Goal: Find specific page/section: Find specific page/section

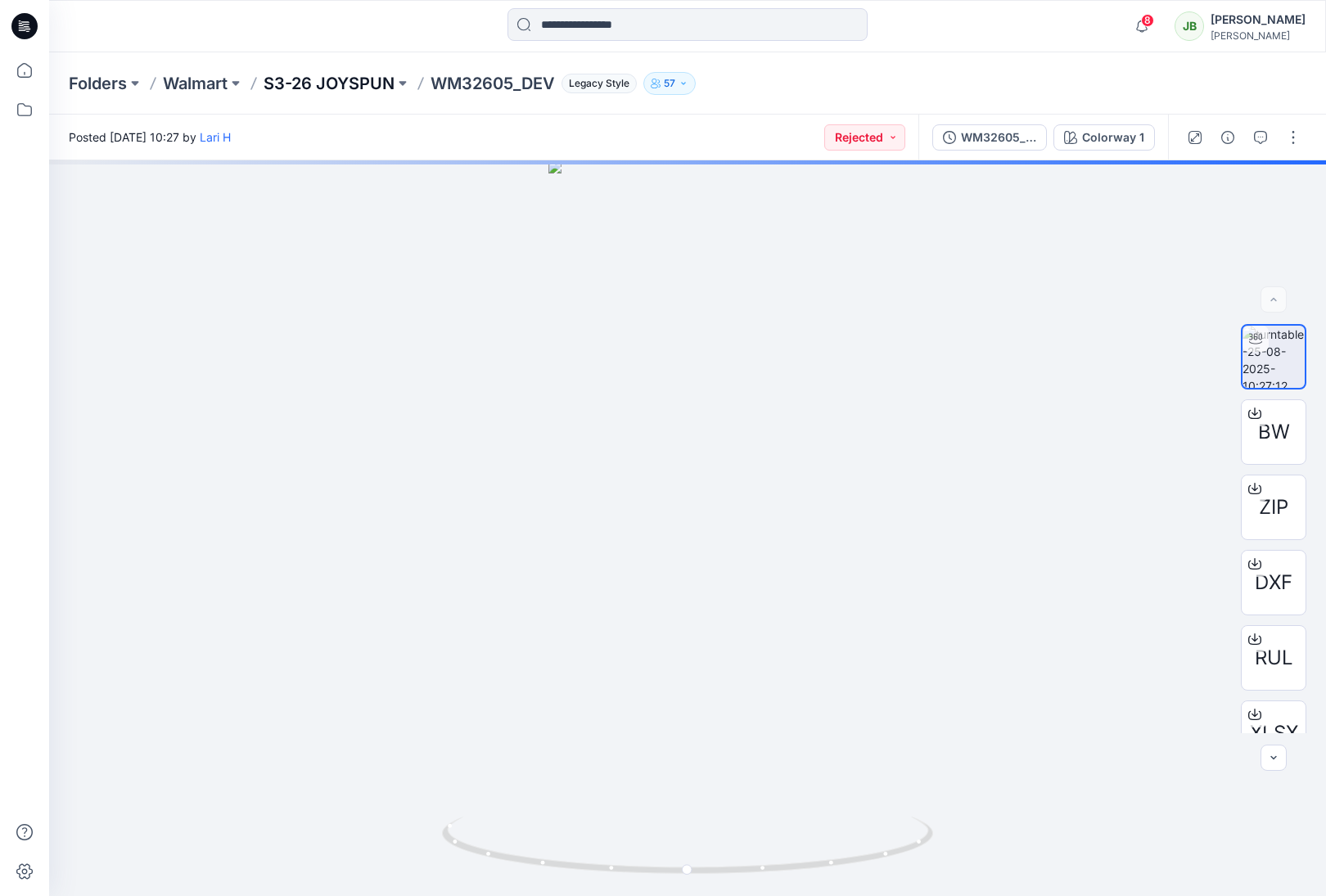
click at [376, 78] on p "S3-26 JOYSPUN" at bounding box center [328, 83] width 131 height 23
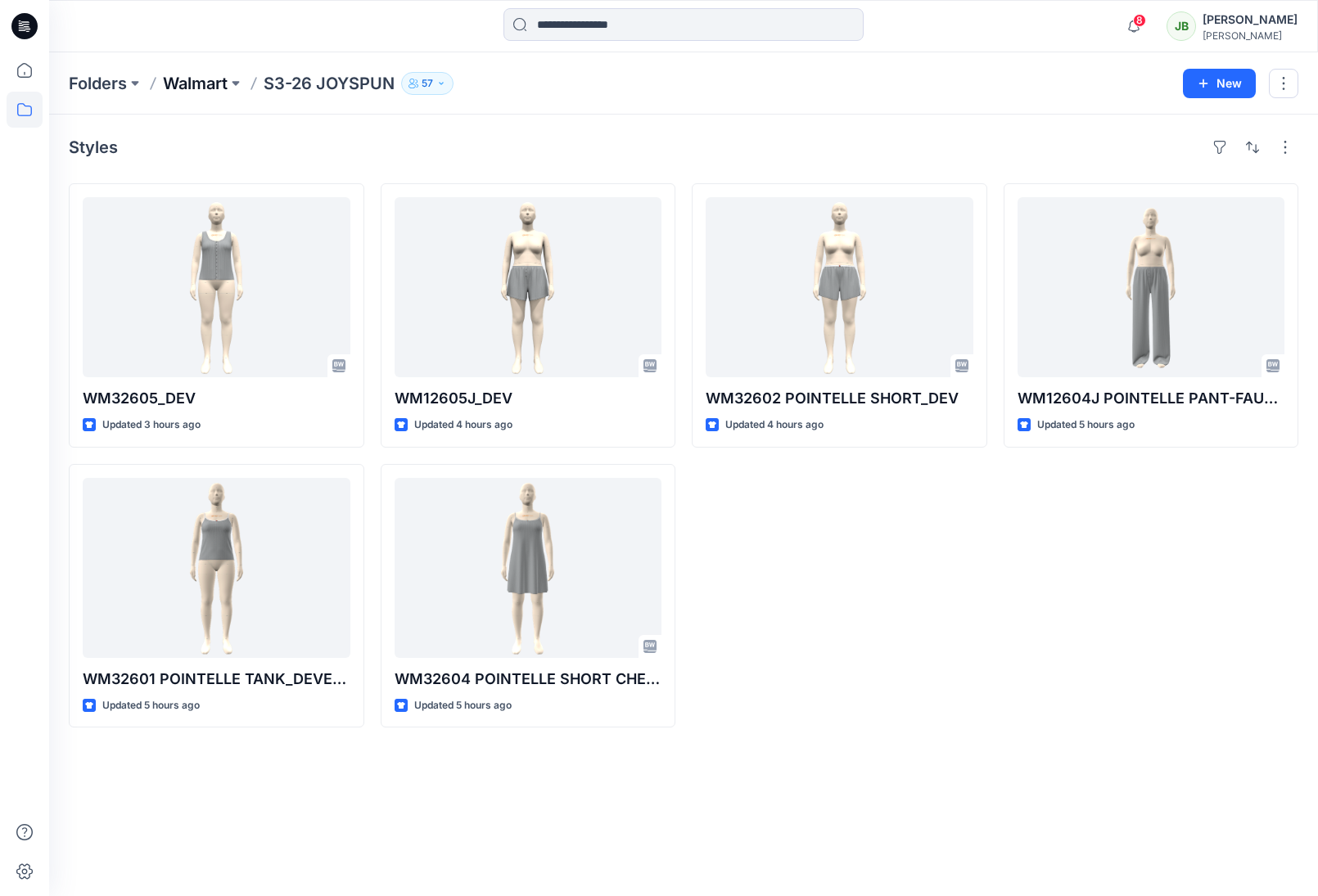
click at [178, 82] on p "Walmart" at bounding box center [195, 83] width 65 height 23
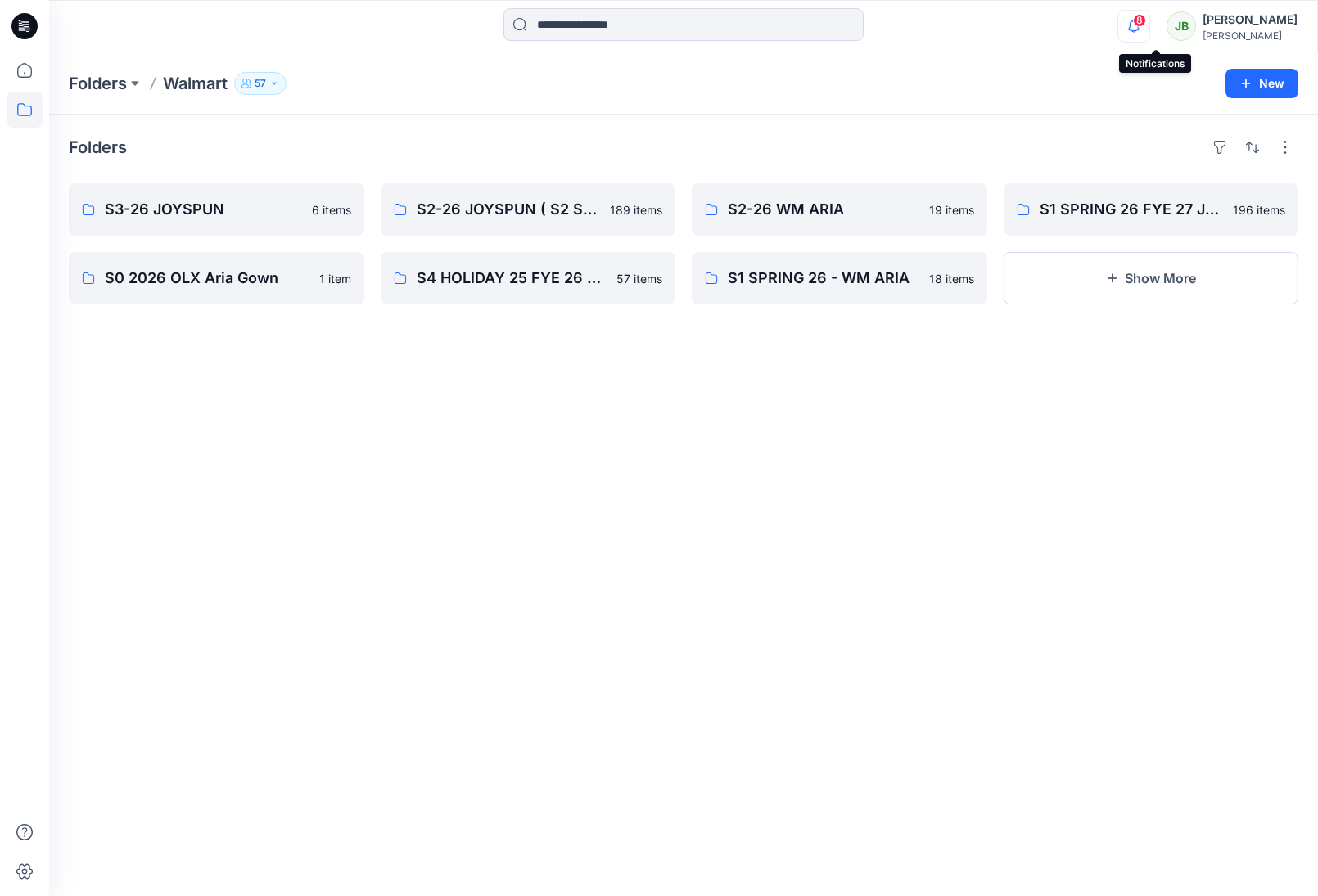
click at [1143, 23] on div "8" at bounding box center [1129, 16] width 26 height 13
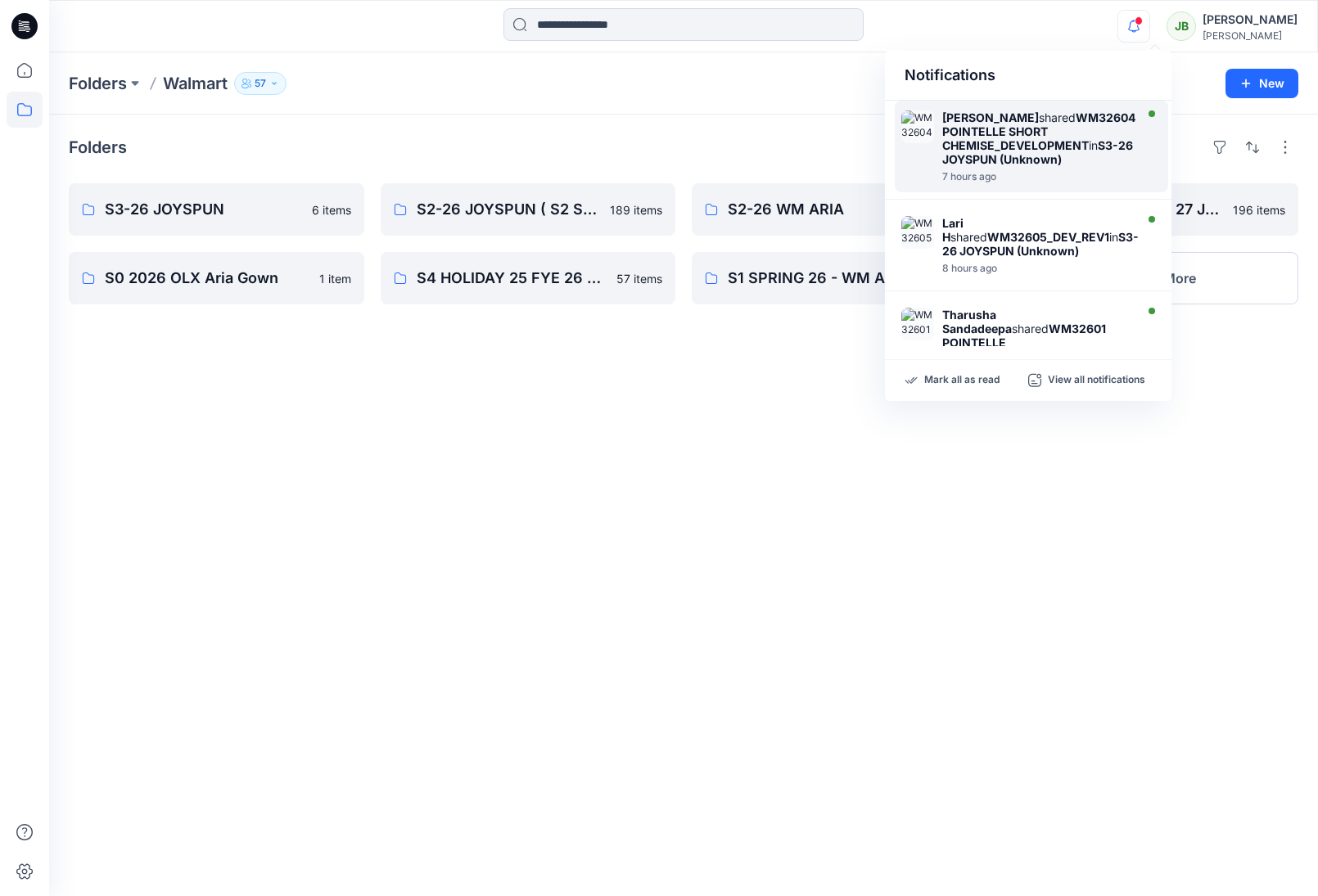
click at [1044, 146] on strong "WM32604 POINTELLE SHORT CHEMISE_DEVELOPMENT" at bounding box center [1039, 131] width 193 height 42
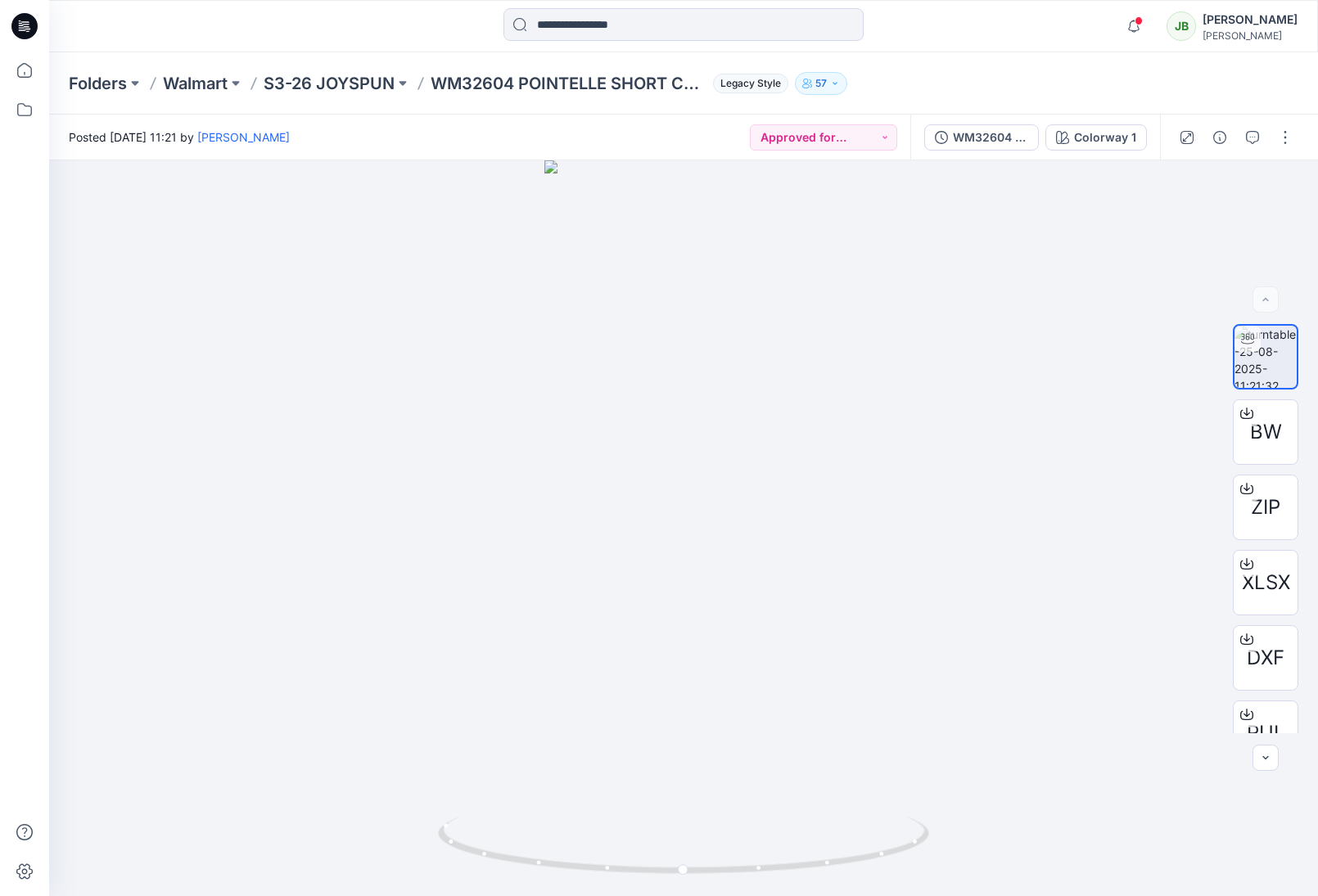
click at [22, 26] on icon at bounding box center [24, 26] width 26 height 53
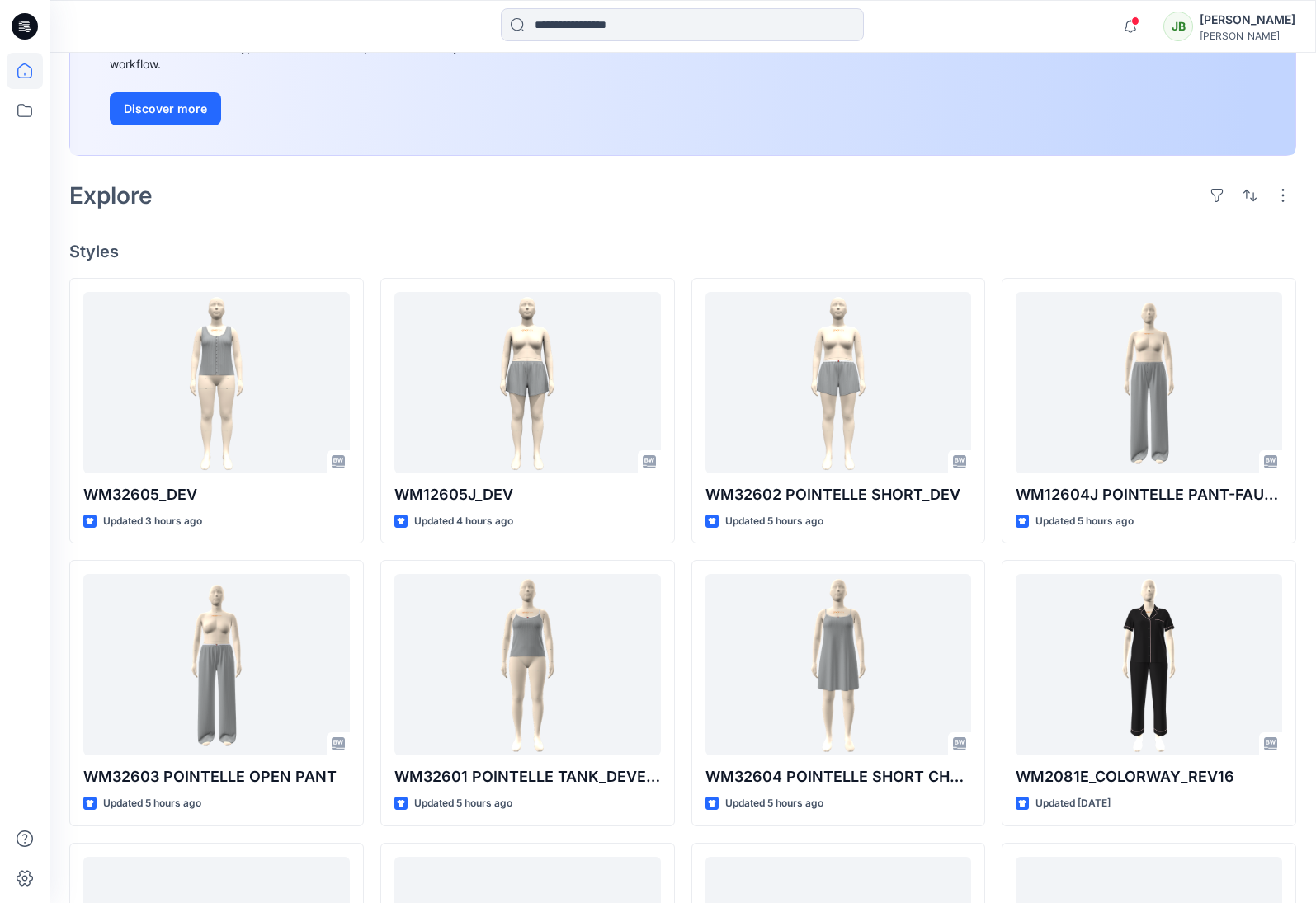
scroll to position [271, 0]
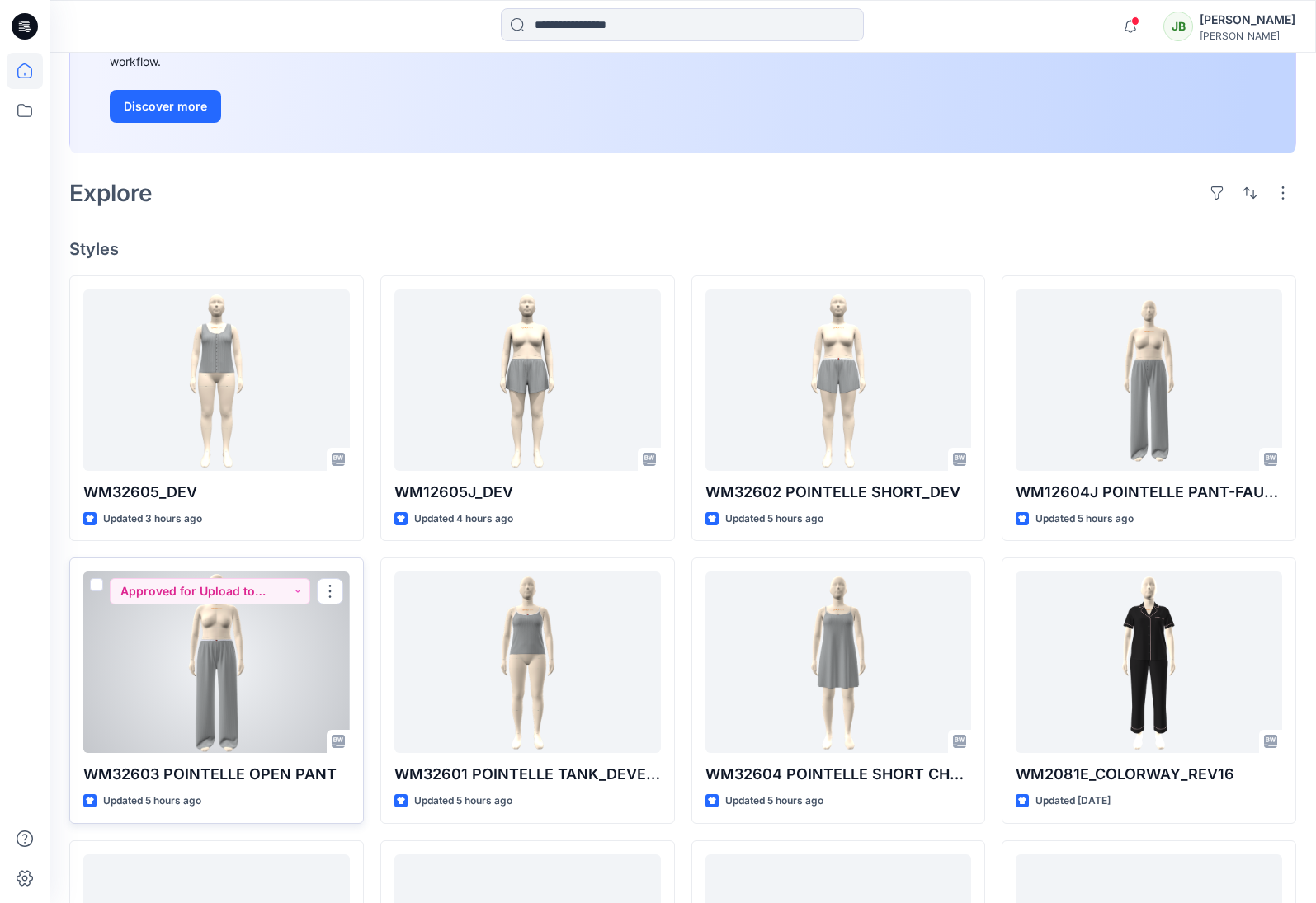
click at [329, 698] on div at bounding box center [216, 663] width 266 height 181
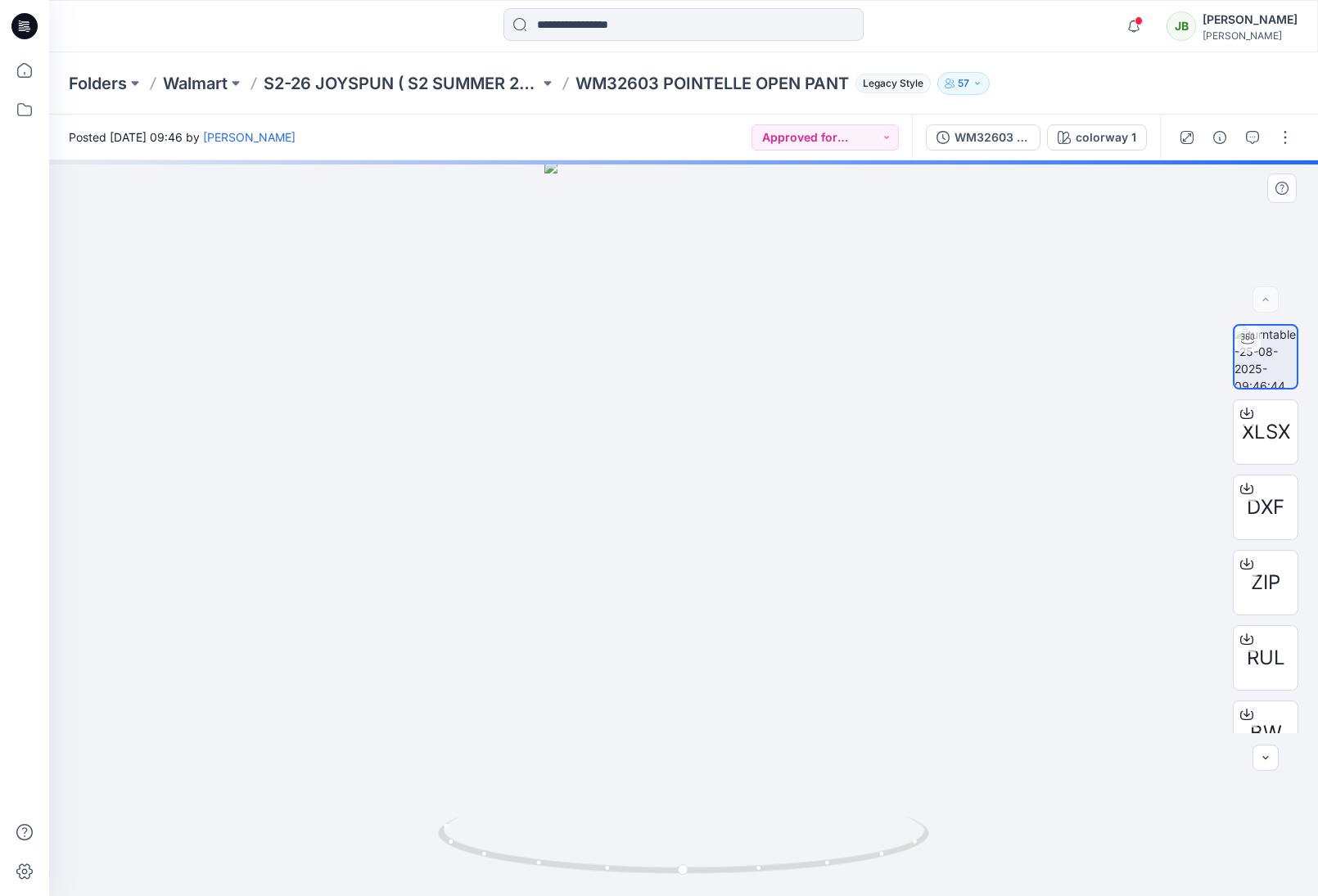
click at [701, 451] on div at bounding box center [682, 528] width 1268 height 736
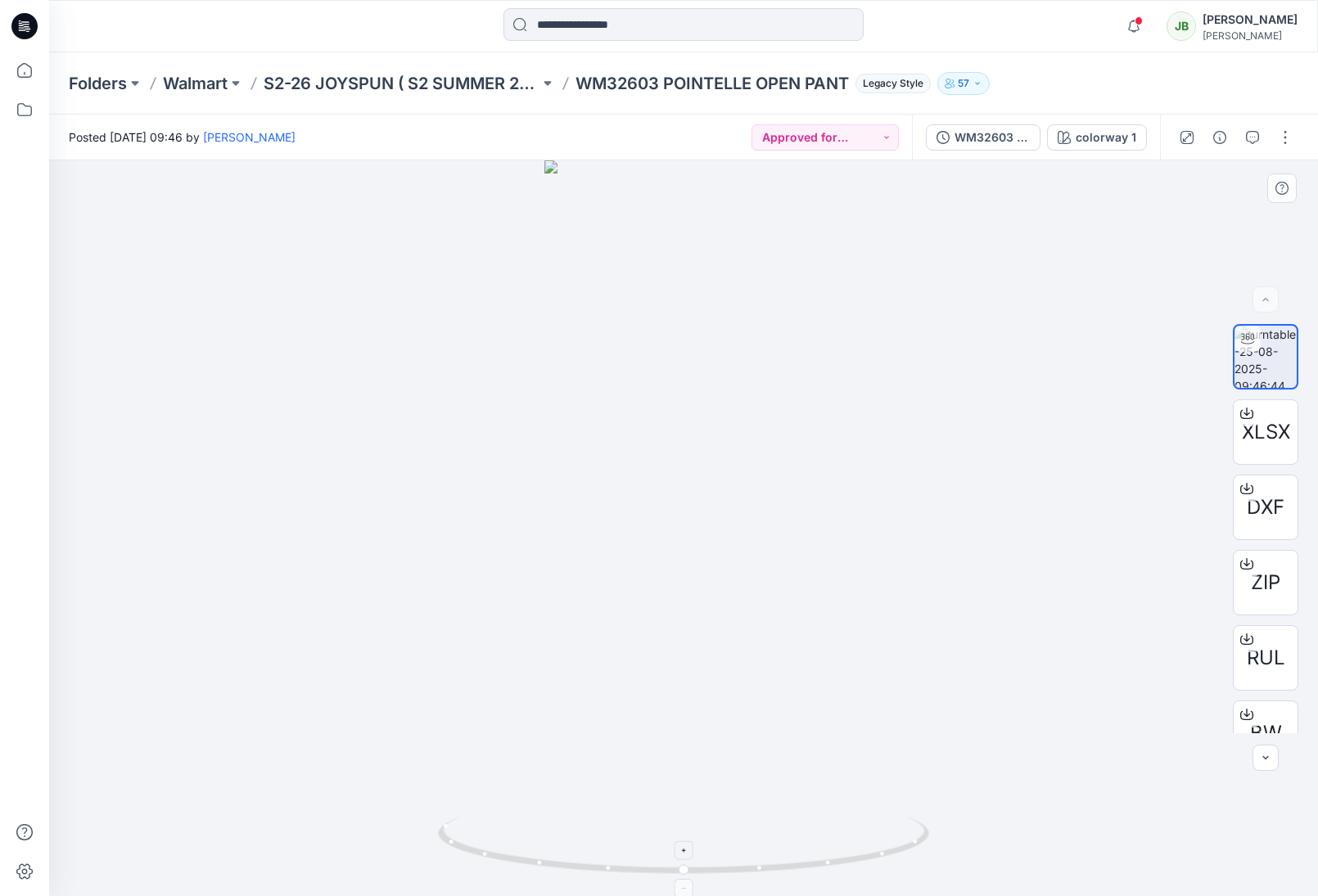
click at [681, 860] on div at bounding box center [684, 851] width 19 height 19
drag, startPoint x: 688, startPoint y: 851, endPoint x: 690, endPoint y: 831, distance: 20.1
click at [690, 831] on icon at bounding box center [684, 847] width 495 height 61
drag, startPoint x: 684, startPoint y: 849, endPoint x: 852, endPoint y: 746, distance: 197.1
click at [675, 895] on html "Notifications [PERSON_NAME] shared WM32604 POINTELLE SHORT CHEMISE_DEVELOPMENT …" at bounding box center [659, 448] width 1318 height 896
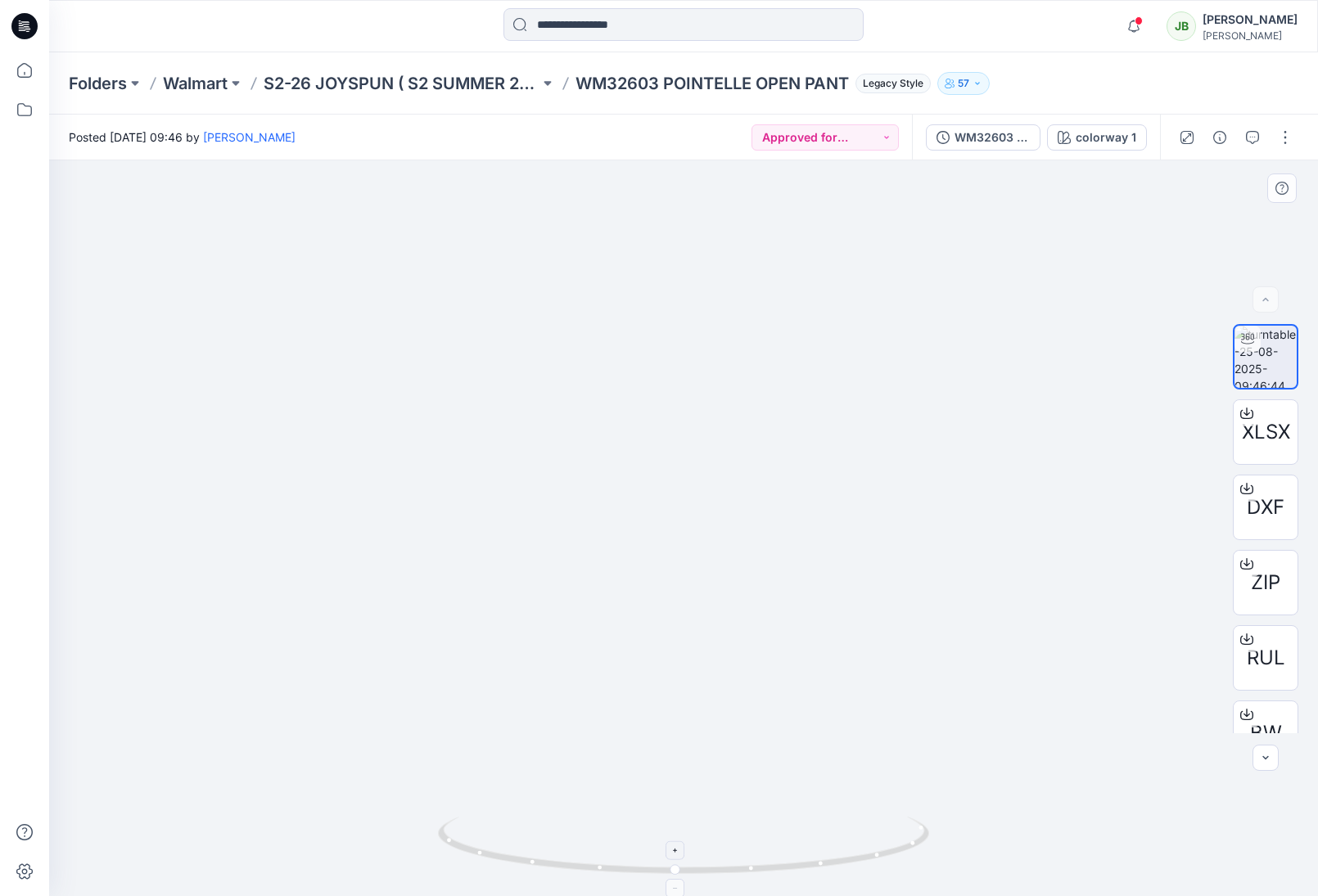
drag, startPoint x: 792, startPoint y: 716, endPoint x: 847, endPoint y: 817, distance: 115.0
click at [842, 819] on div at bounding box center [682, 528] width 1268 height 736
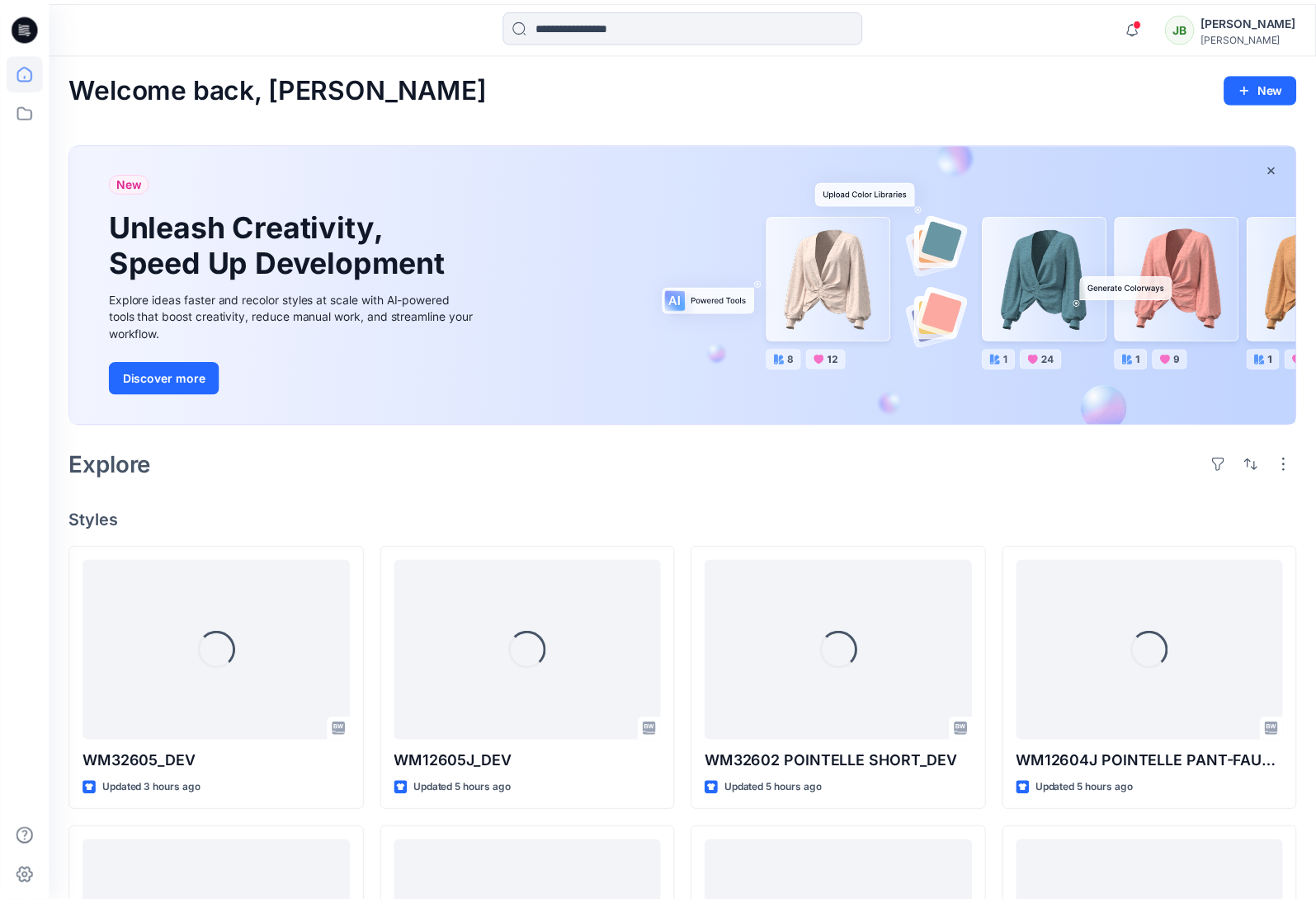
scroll to position [271, 0]
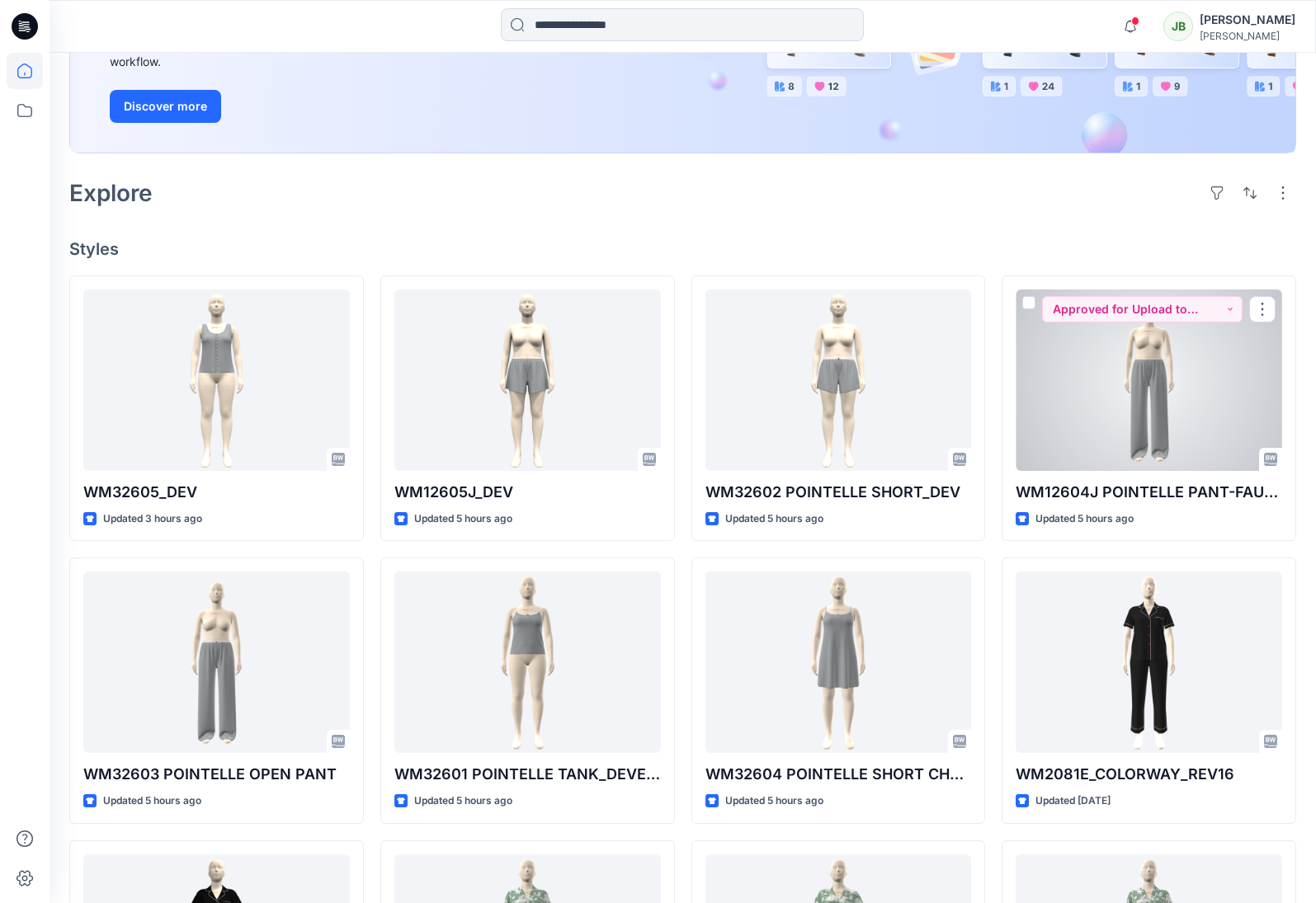
click at [1218, 443] on div at bounding box center [1149, 380] width 266 height 181
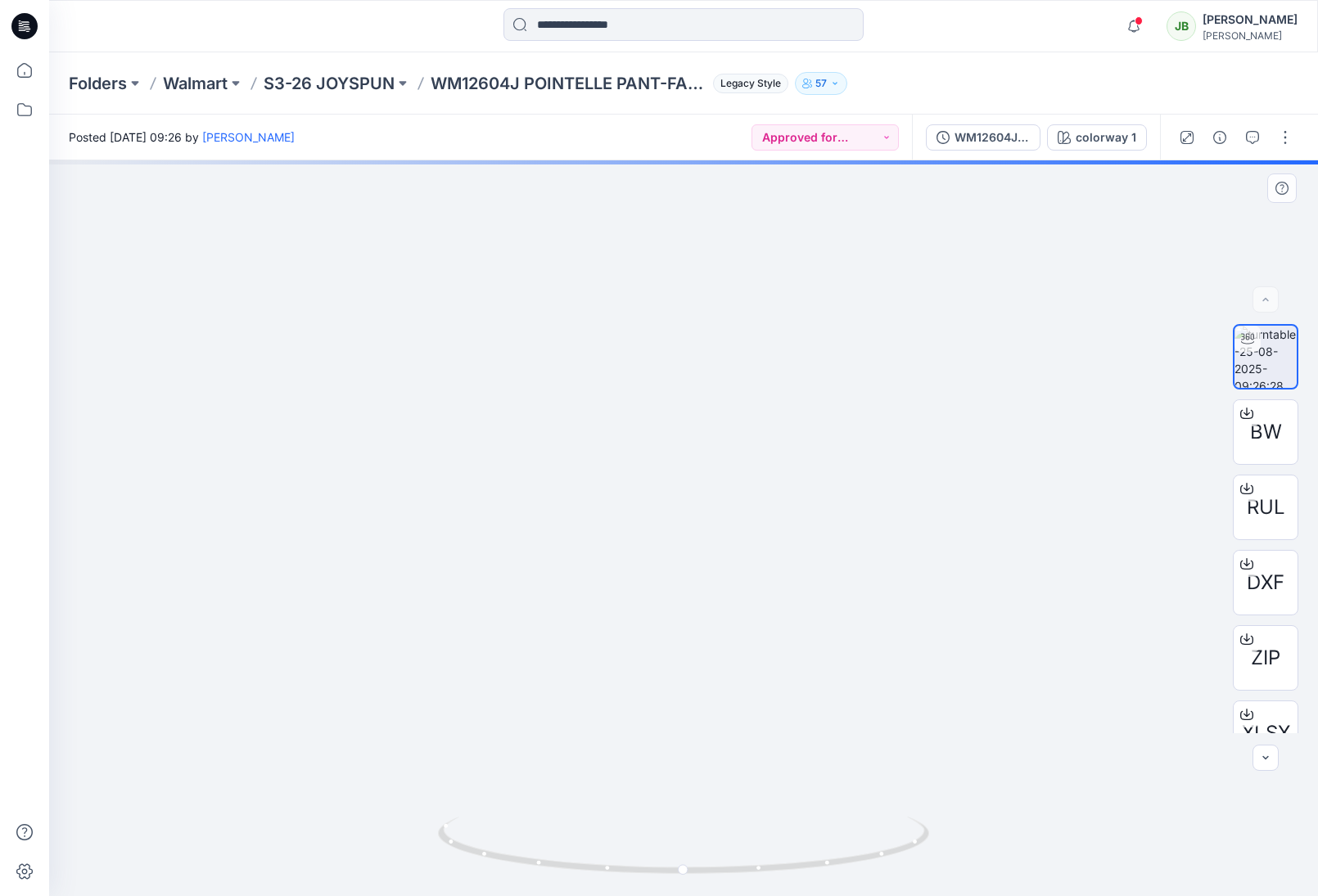
drag, startPoint x: 682, startPoint y: 848, endPoint x: 664, endPoint y: 642, distance: 206.8
click at [655, 646] on div at bounding box center [682, 528] width 1268 height 736
drag, startPoint x: 726, startPoint y: 733, endPoint x: 748, endPoint y: 252, distance: 481.5
click at [740, 232] on img at bounding box center [682, 98] width 604 height 1596
drag, startPoint x: 767, startPoint y: 410, endPoint x: 870, endPoint y: 379, distance: 107.6
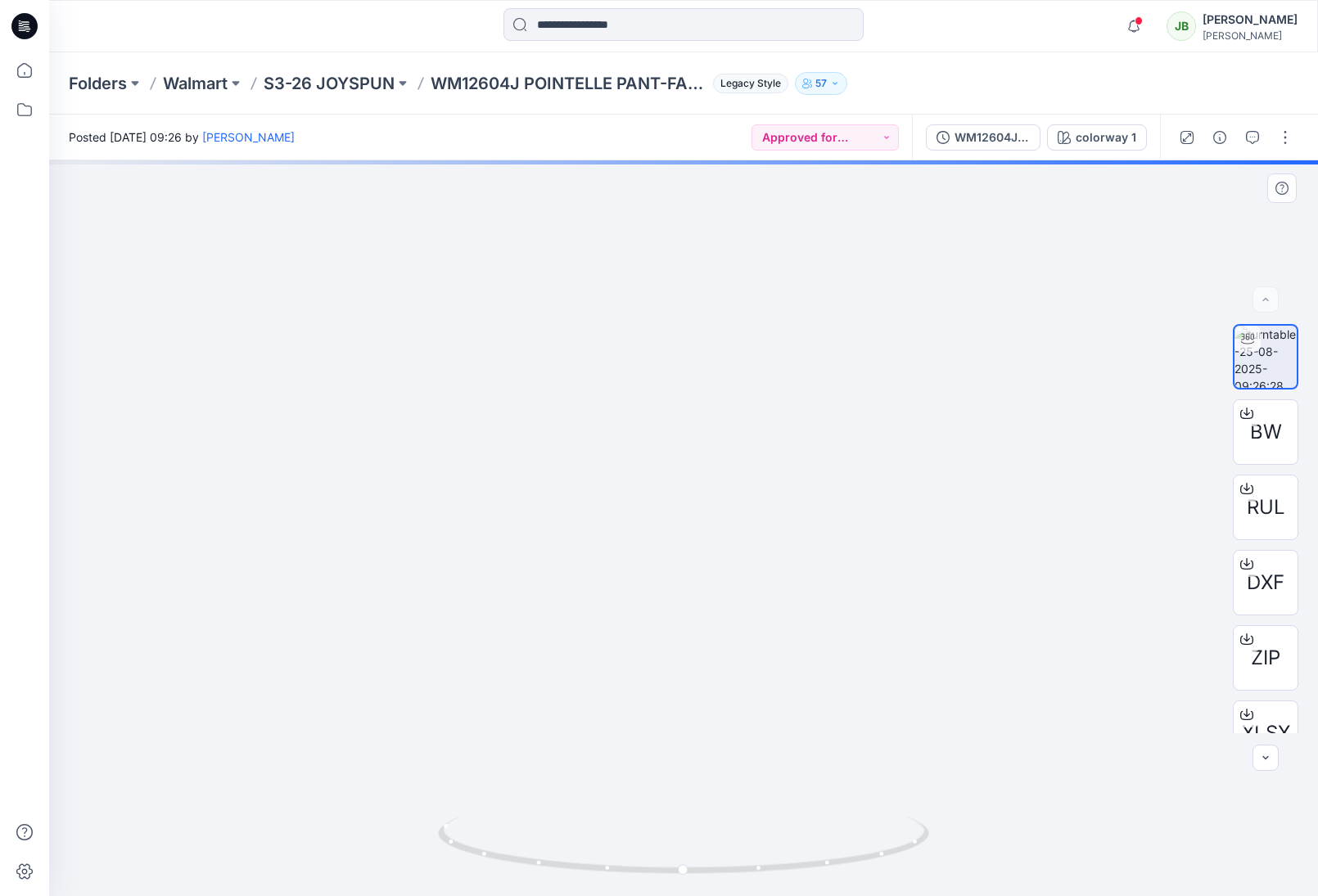
click at [772, 391] on img at bounding box center [682, 98] width 604 height 1596
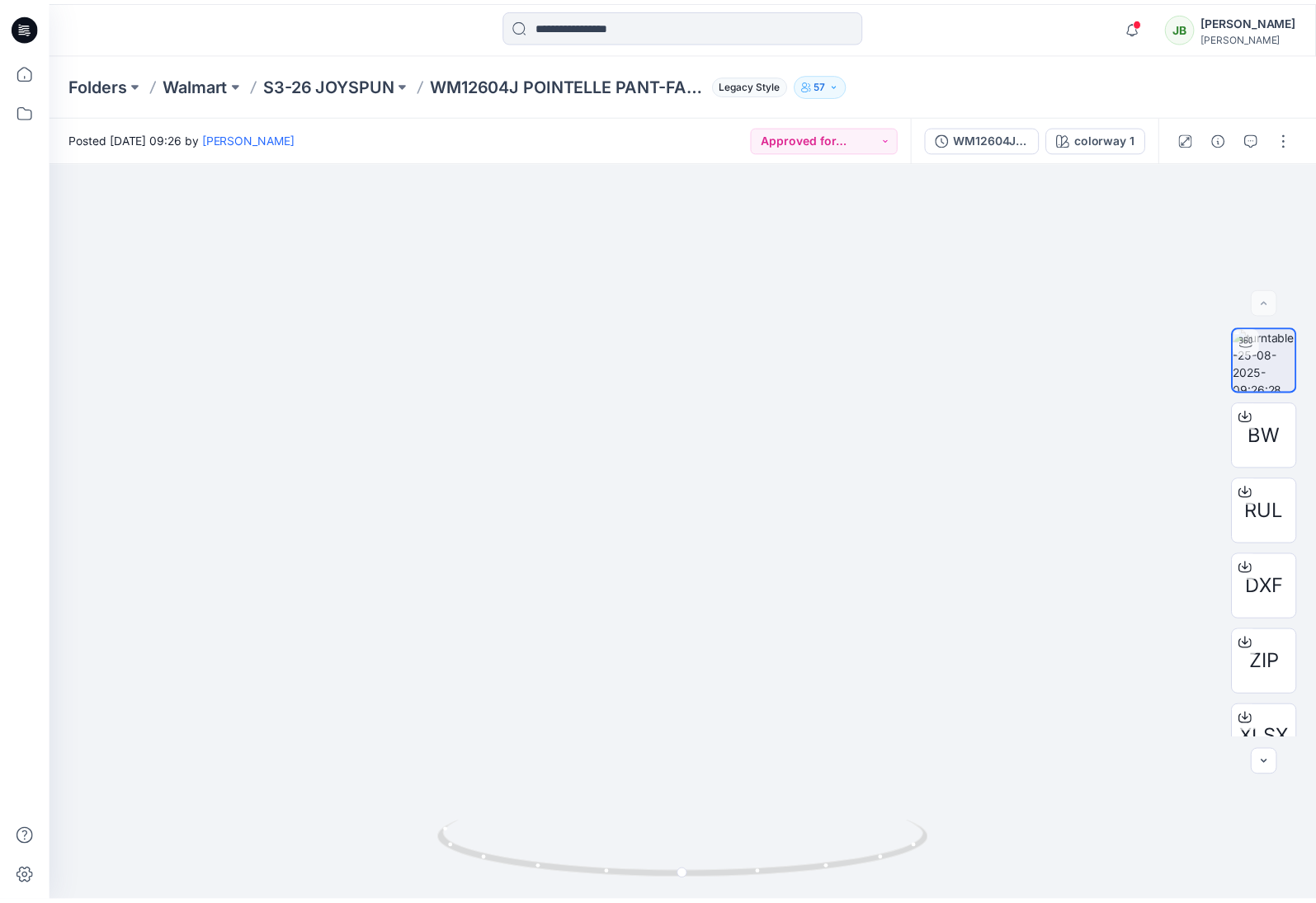
scroll to position [271, 0]
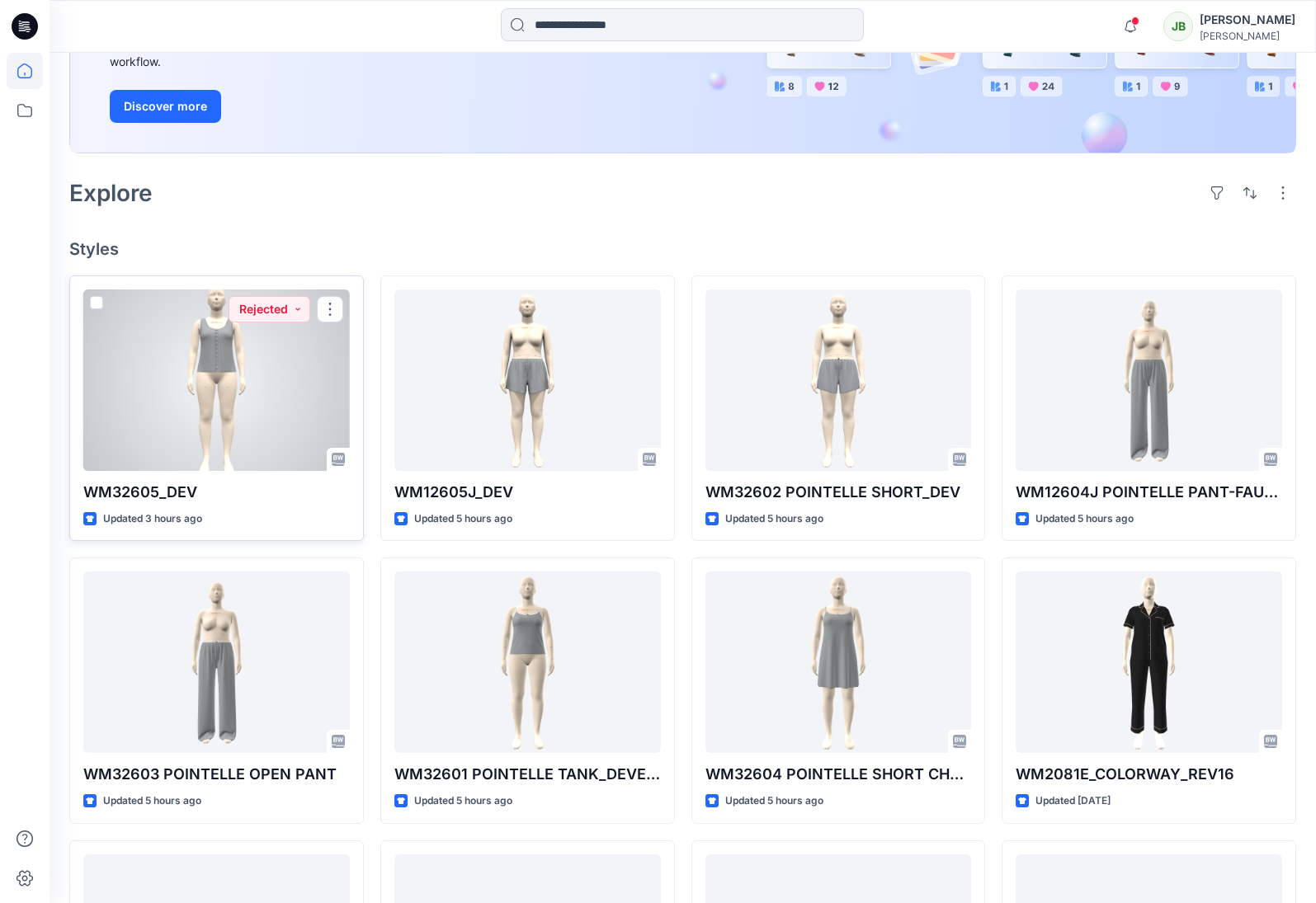
click at [277, 406] on div at bounding box center [216, 380] width 266 height 181
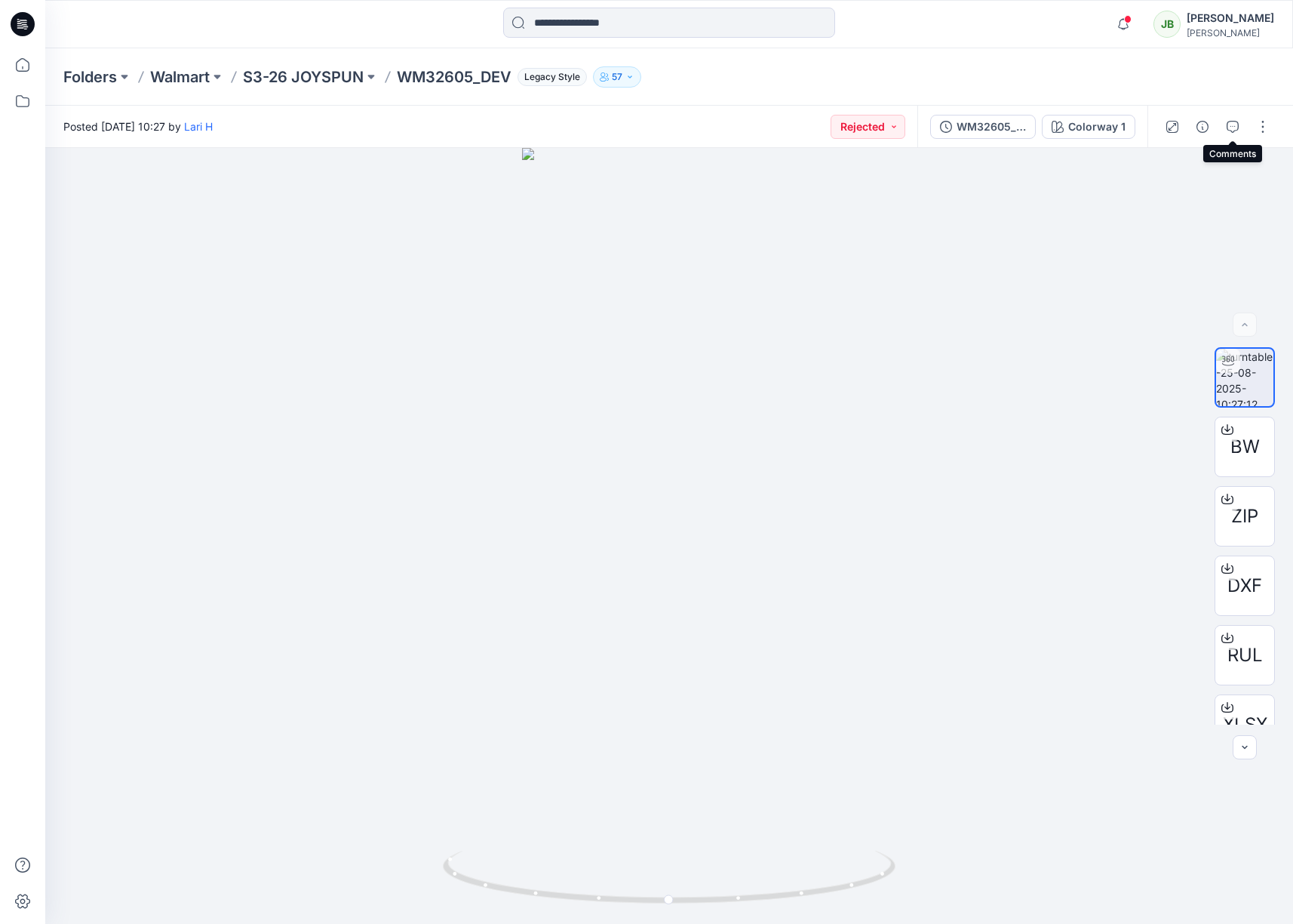
click at [1222, 125] on icon "button" at bounding box center [1233, 127] width 12 height 12
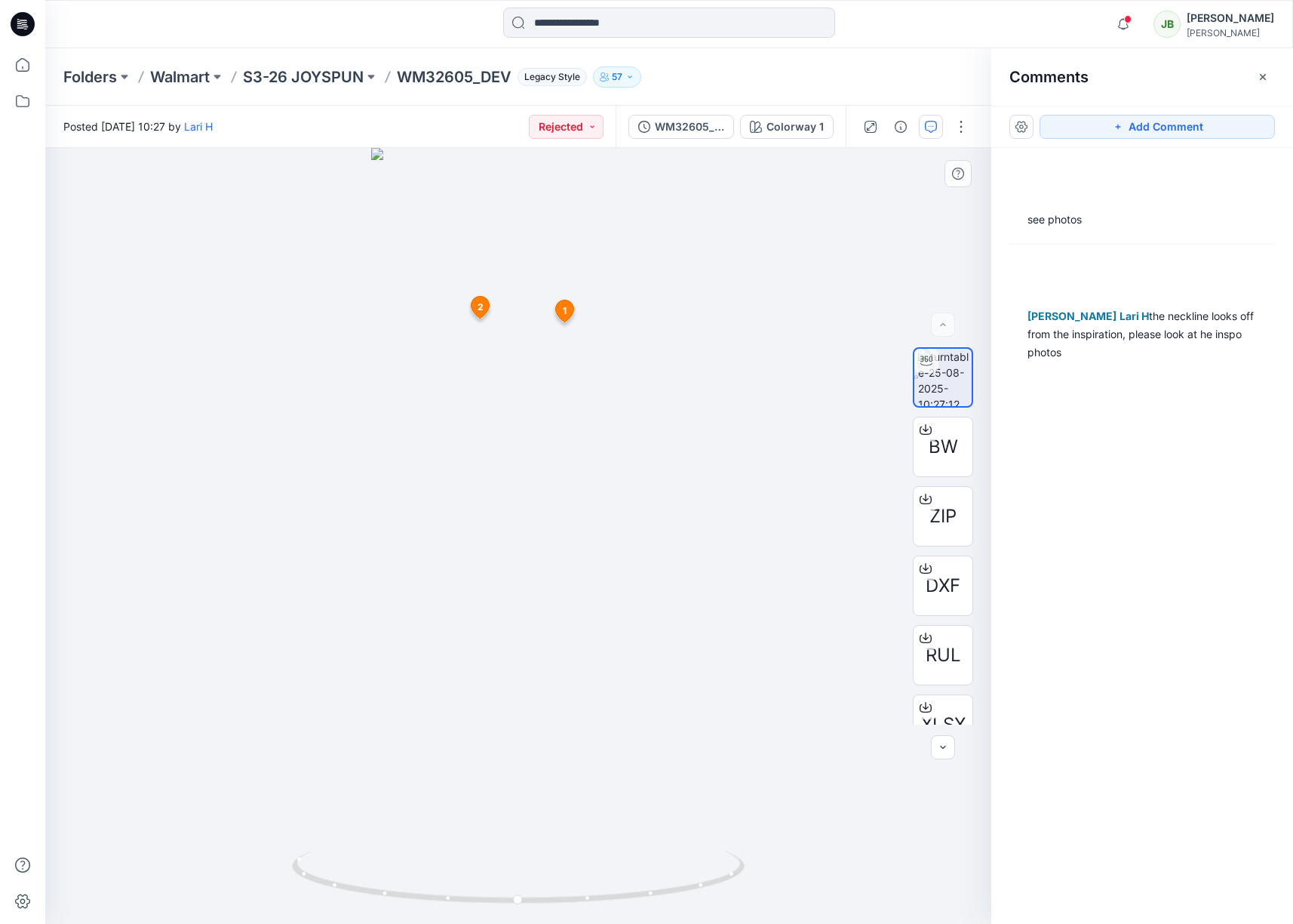
click at [478, 310] on span "2" at bounding box center [480, 306] width 6 height 13
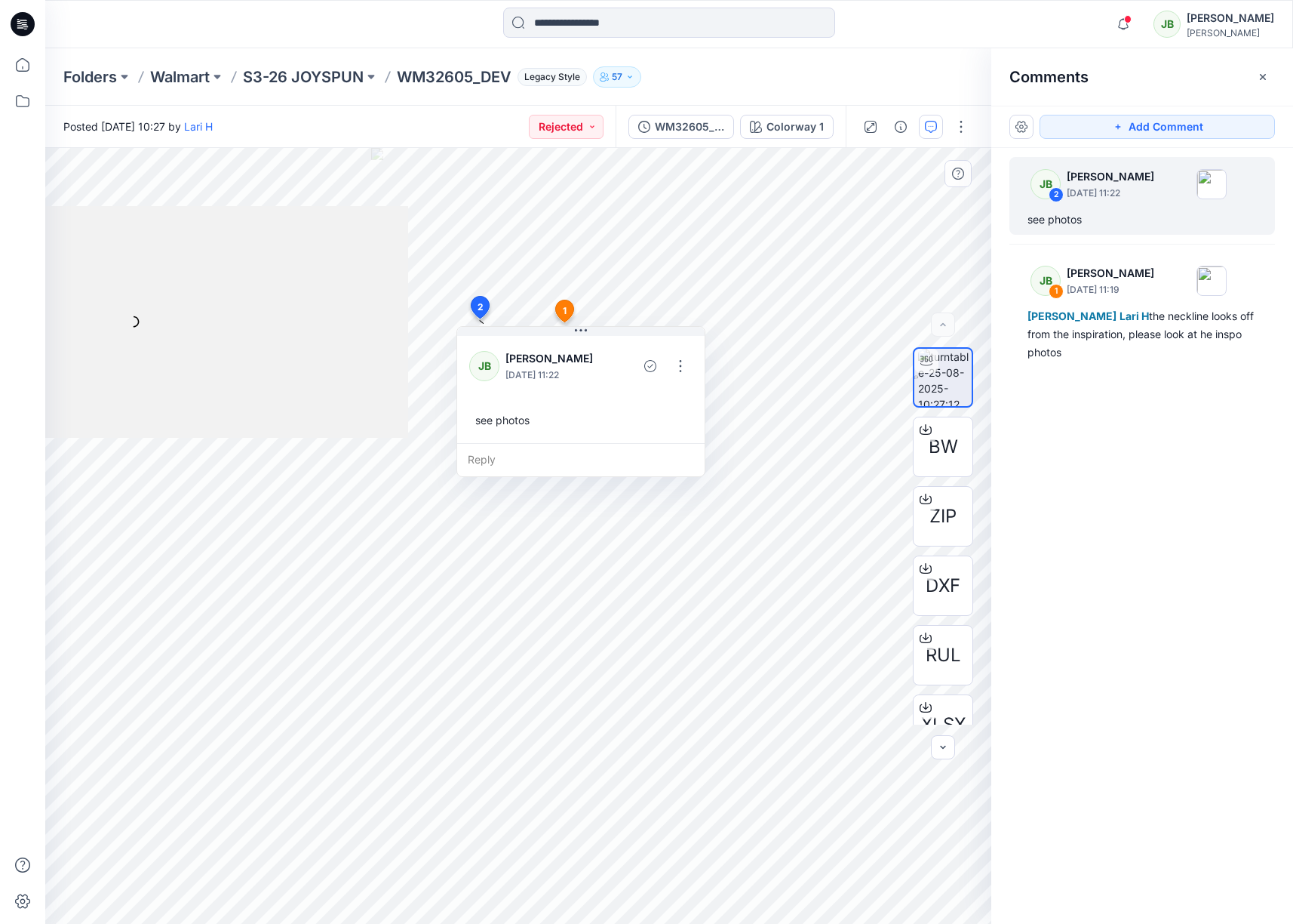
click at [382, 433] on div at bounding box center [133, 321] width 549 height 231
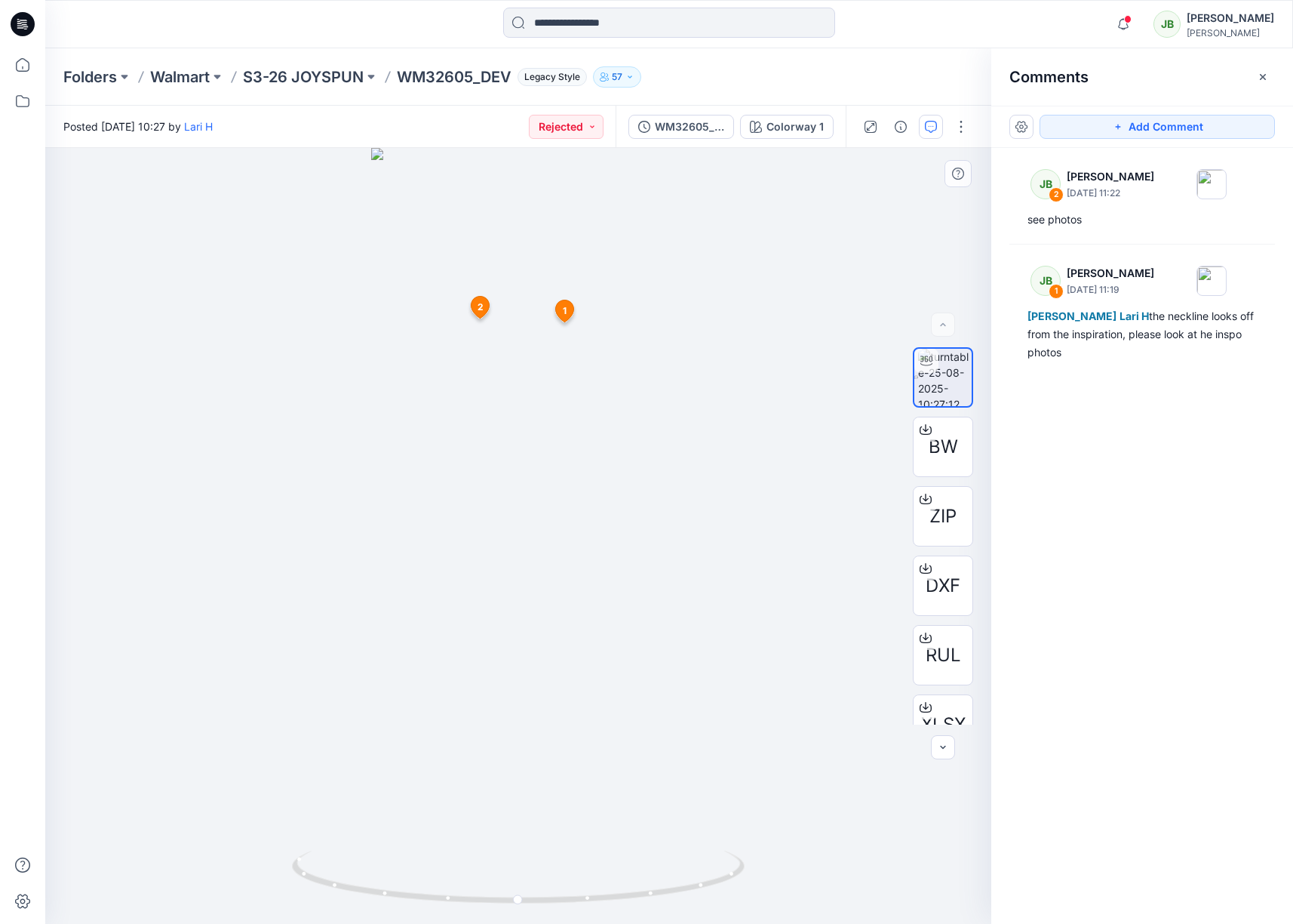
click at [300, 374] on div at bounding box center [518, 536] width 946 height 776
click at [481, 308] on span "2" at bounding box center [479, 305] width 6 height 13
drag, startPoint x: 343, startPoint y: 769, endPoint x: 371, endPoint y: 713, distance: 62.6
click at [339, 764] on div at bounding box center [518, 536] width 946 height 776
click at [398, 540] on div at bounding box center [518, 536] width 946 height 776
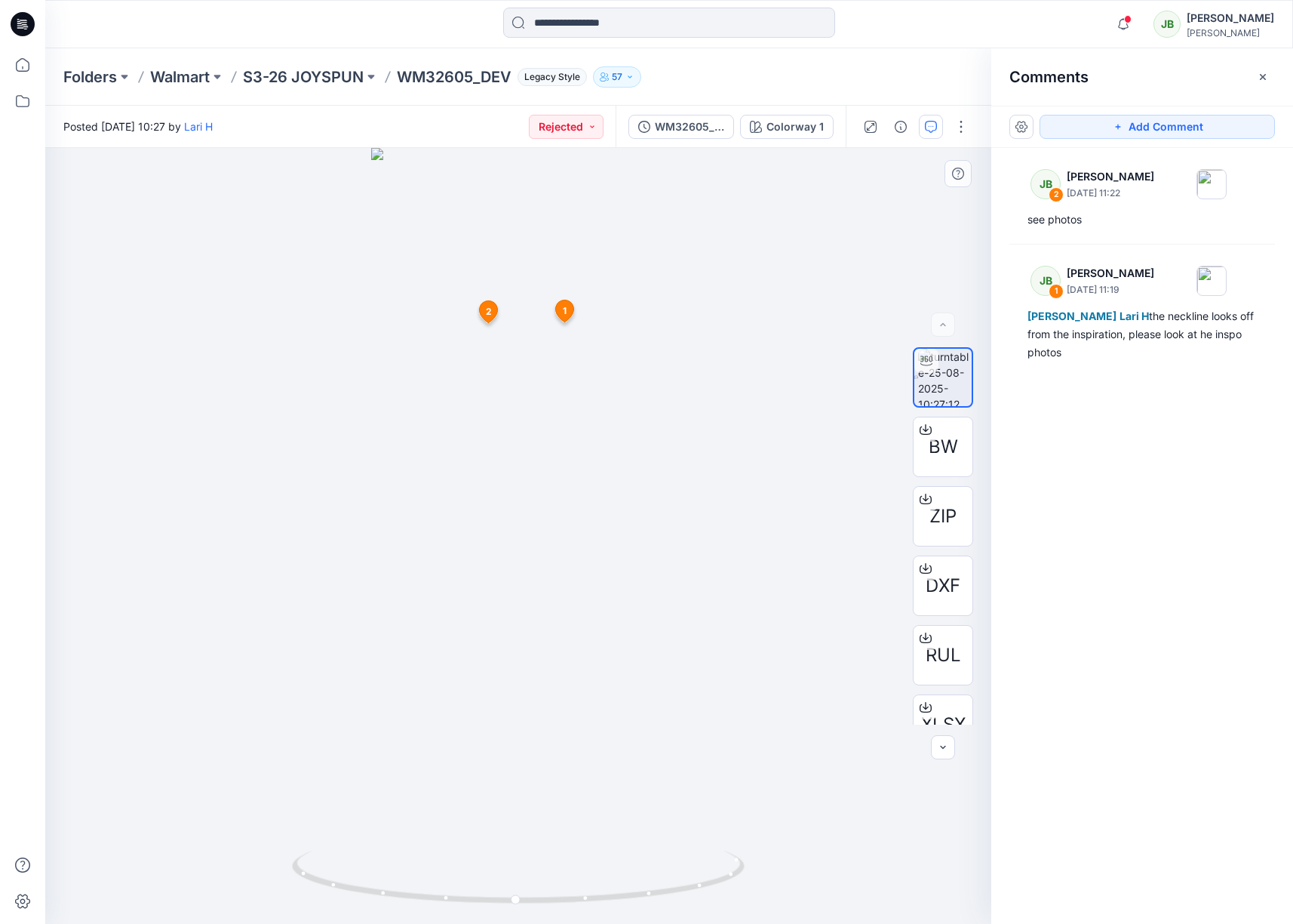
click at [486, 314] on span "2" at bounding box center [489, 311] width 6 height 13
click at [139, 263] on div at bounding box center [518, 536] width 946 height 776
click at [485, 316] on span "2" at bounding box center [486, 313] width 6 height 13
drag, startPoint x: 245, startPoint y: 363, endPoint x: 274, endPoint y: 362, distance: 29.0
click at [258, 364] on div at bounding box center [518, 536] width 946 height 776
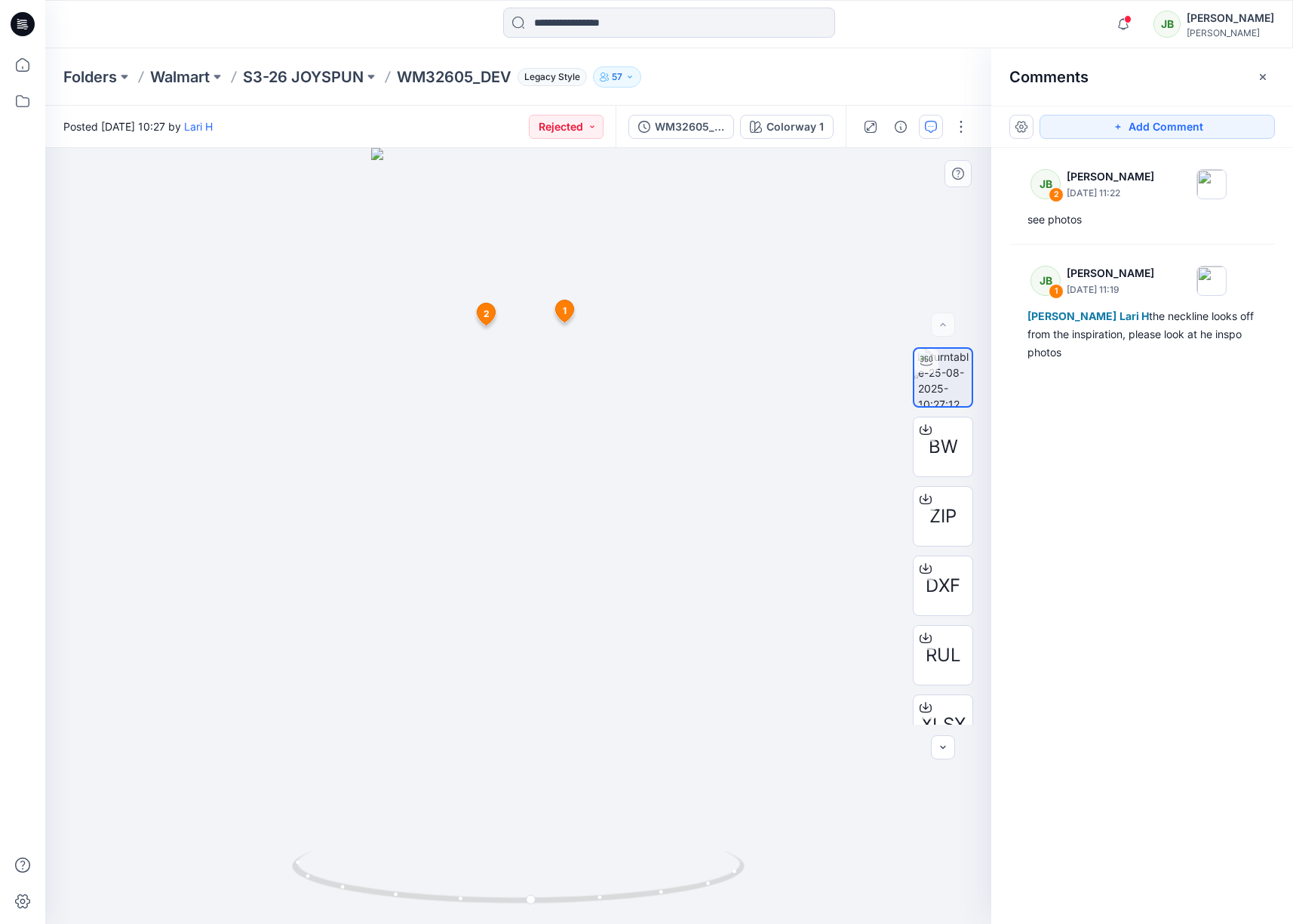
click at [283, 347] on div at bounding box center [518, 536] width 946 height 776
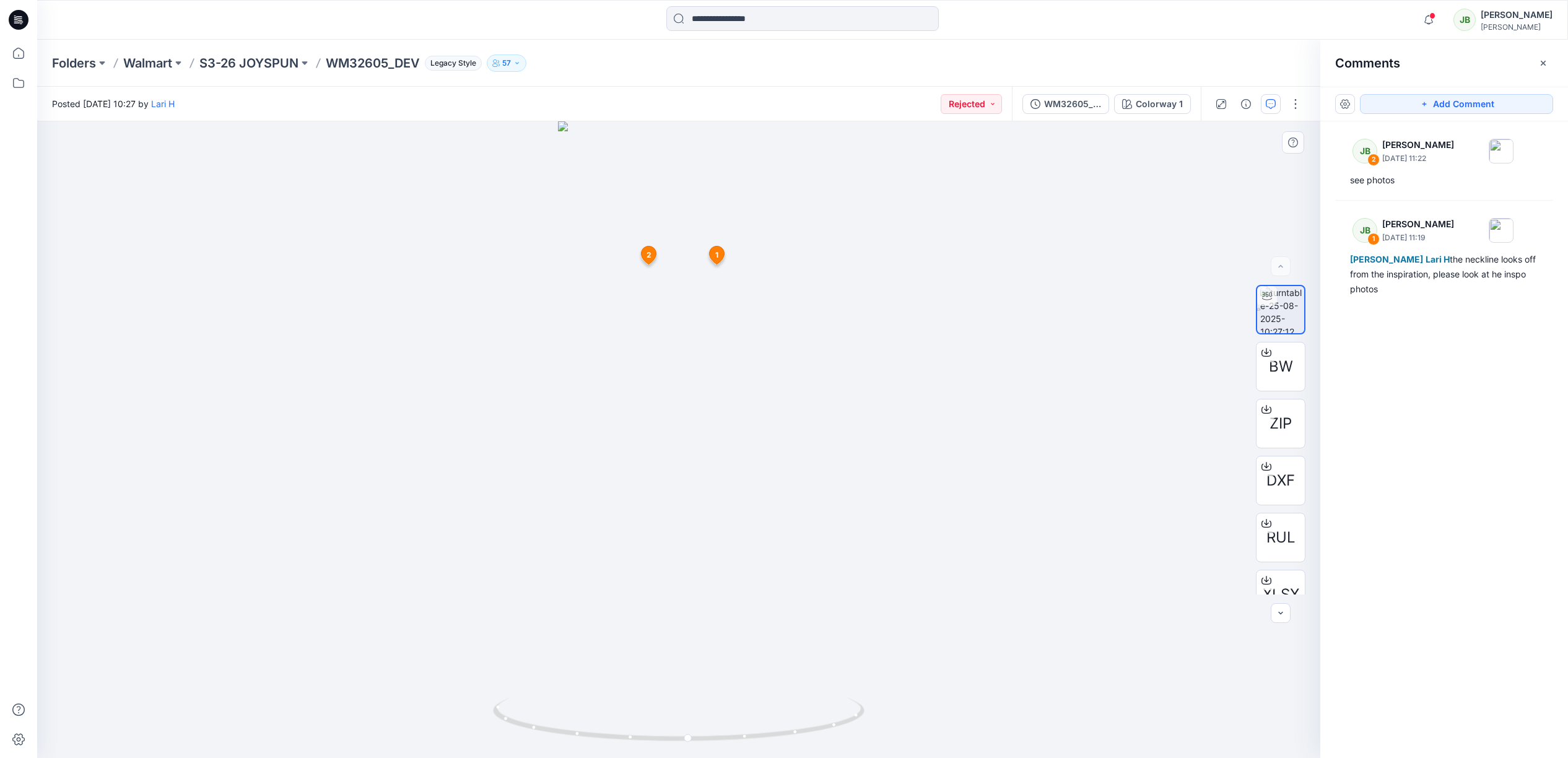
click at [650, 254] on span "2" at bounding box center [649, 255] width 5 height 11
click at [650, 258] on span "2" at bounding box center [653, 255] width 5 height 11
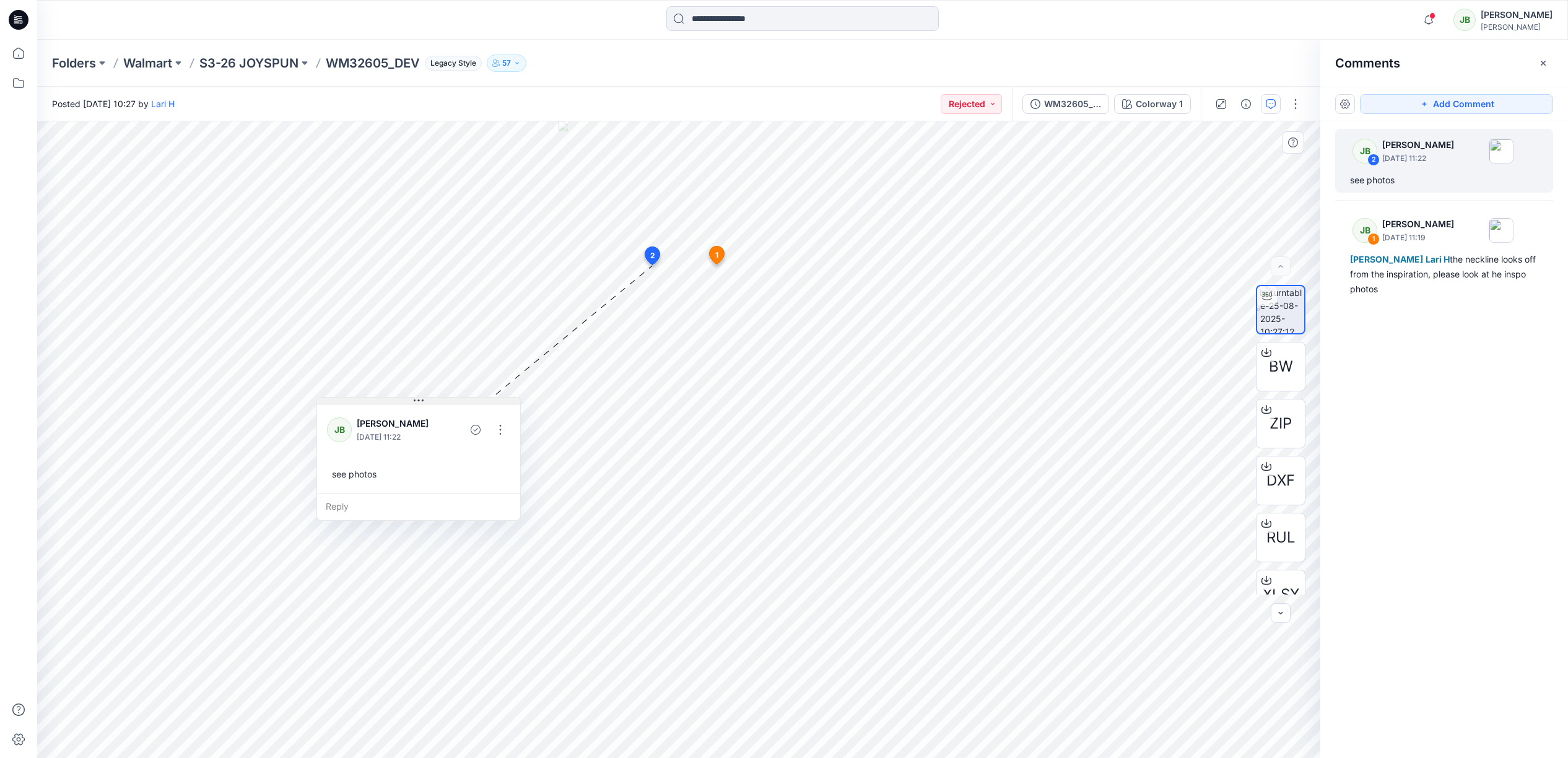
drag, startPoint x: 699, startPoint y: 277, endPoint x: 387, endPoint y: 397, distance: 334.3
click at [387, 399] on button at bounding box center [419, 401] width 203 height 7
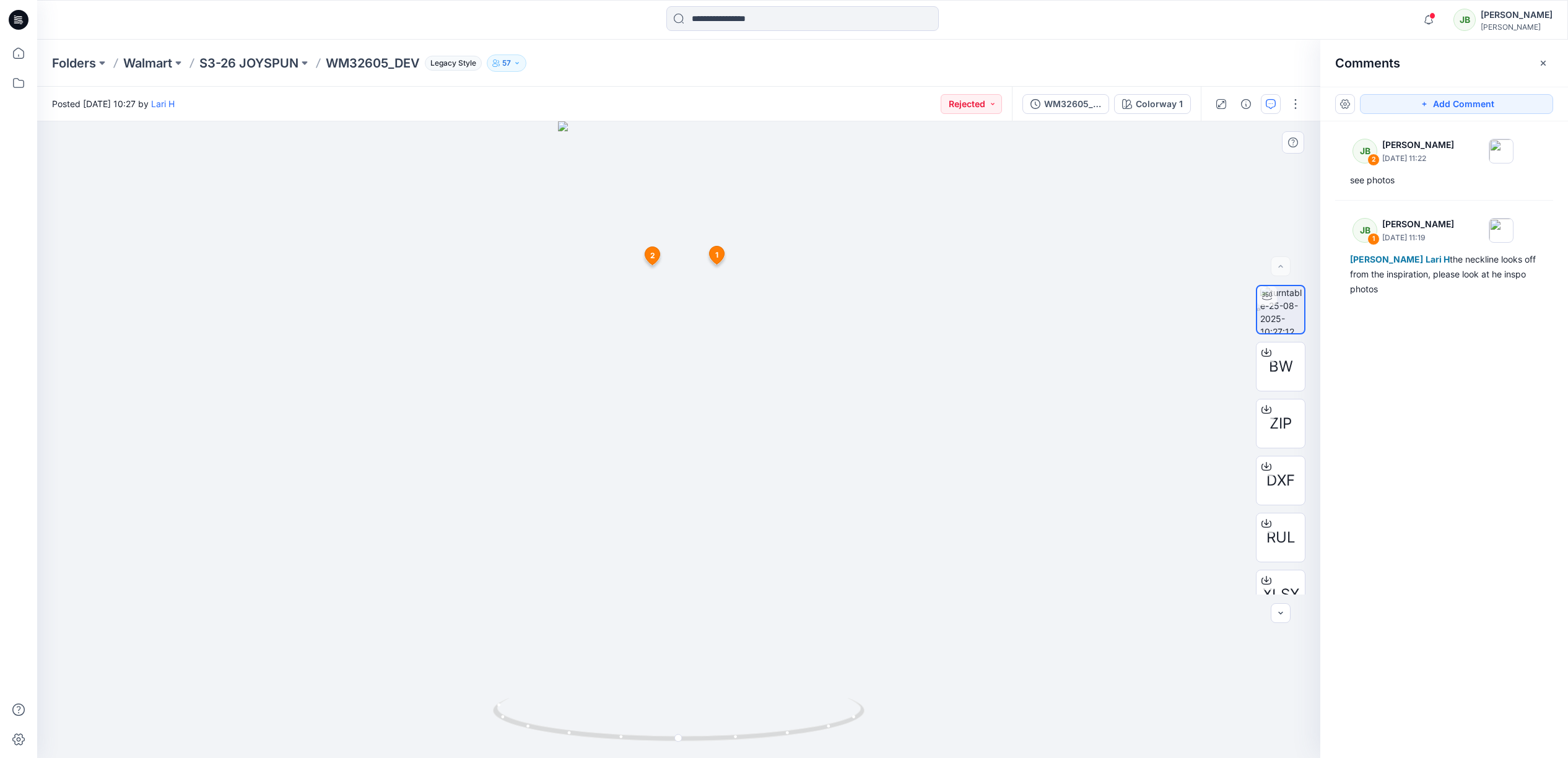
click at [803, 395] on div at bounding box center [679, 439] width 1283 height 636
drag, startPoint x: 682, startPoint y: 741, endPoint x: 748, endPoint y: 673, distance: 94.8
click at [748, 673] on div at bounding box center [679, 439] width 1283 height 636
